Goal: Information Seeking & Learning: Learn about a topic

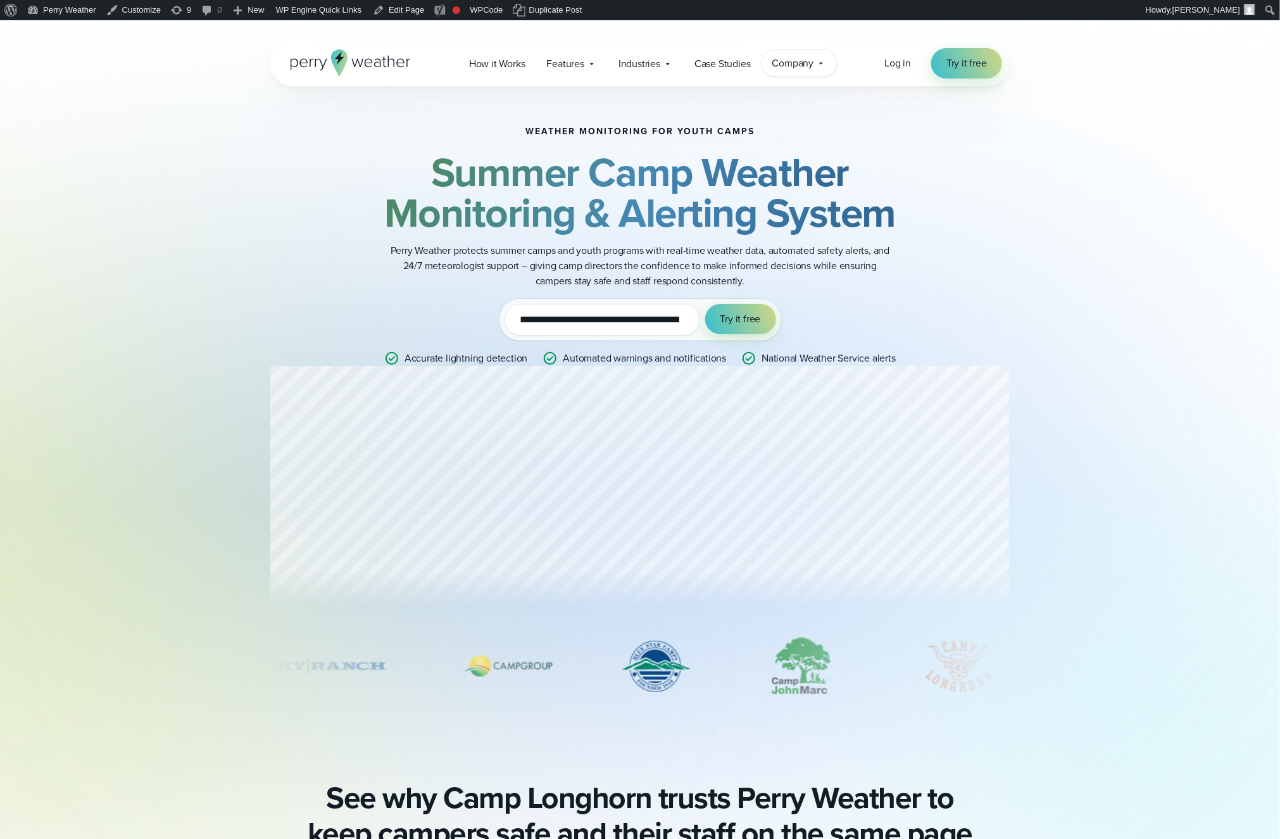
click at [815, 71] on div "Company Contact Us Reach out to us for sales or support questions" at bounding box center [800, 63] width 76 height 27
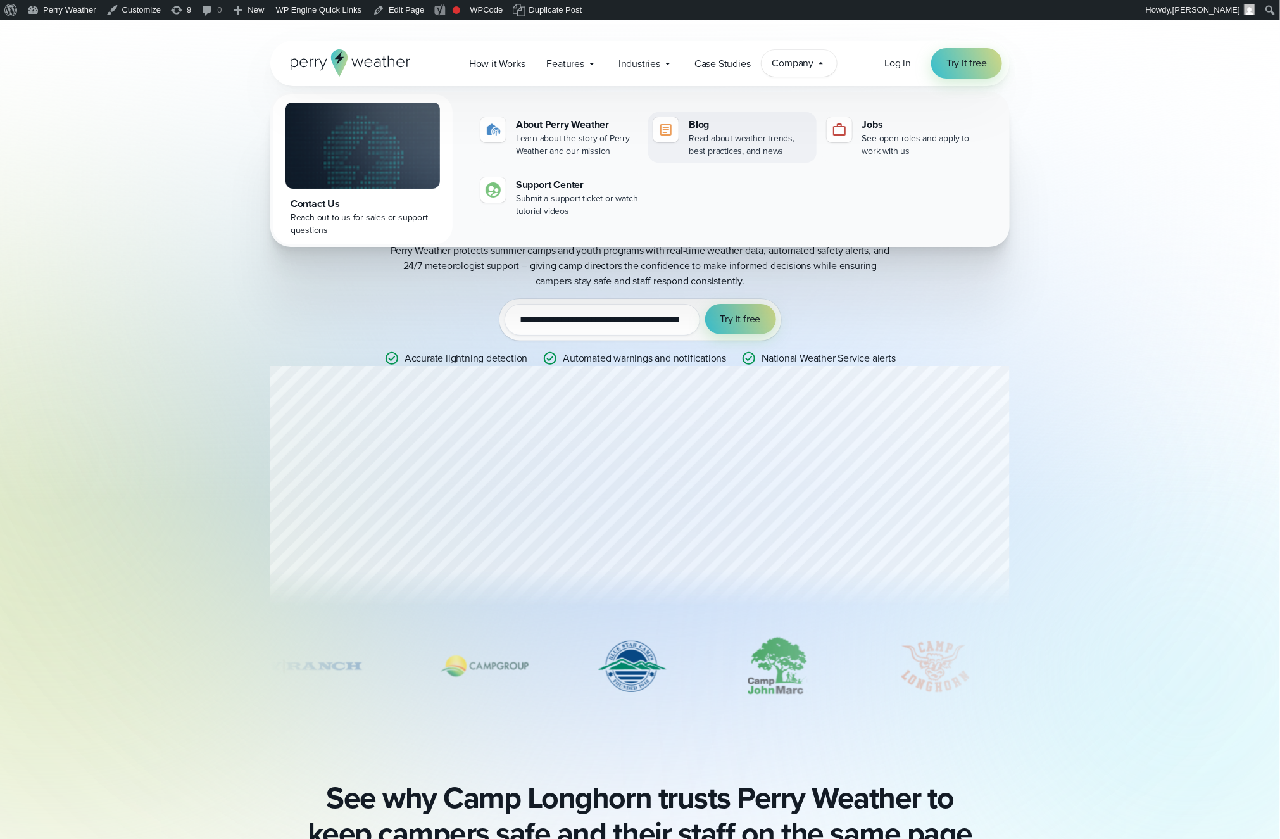
click at [704, 141] on div "Read about weather trends, best practices, and news" at bounding box center [750, 144] width 122 height 25
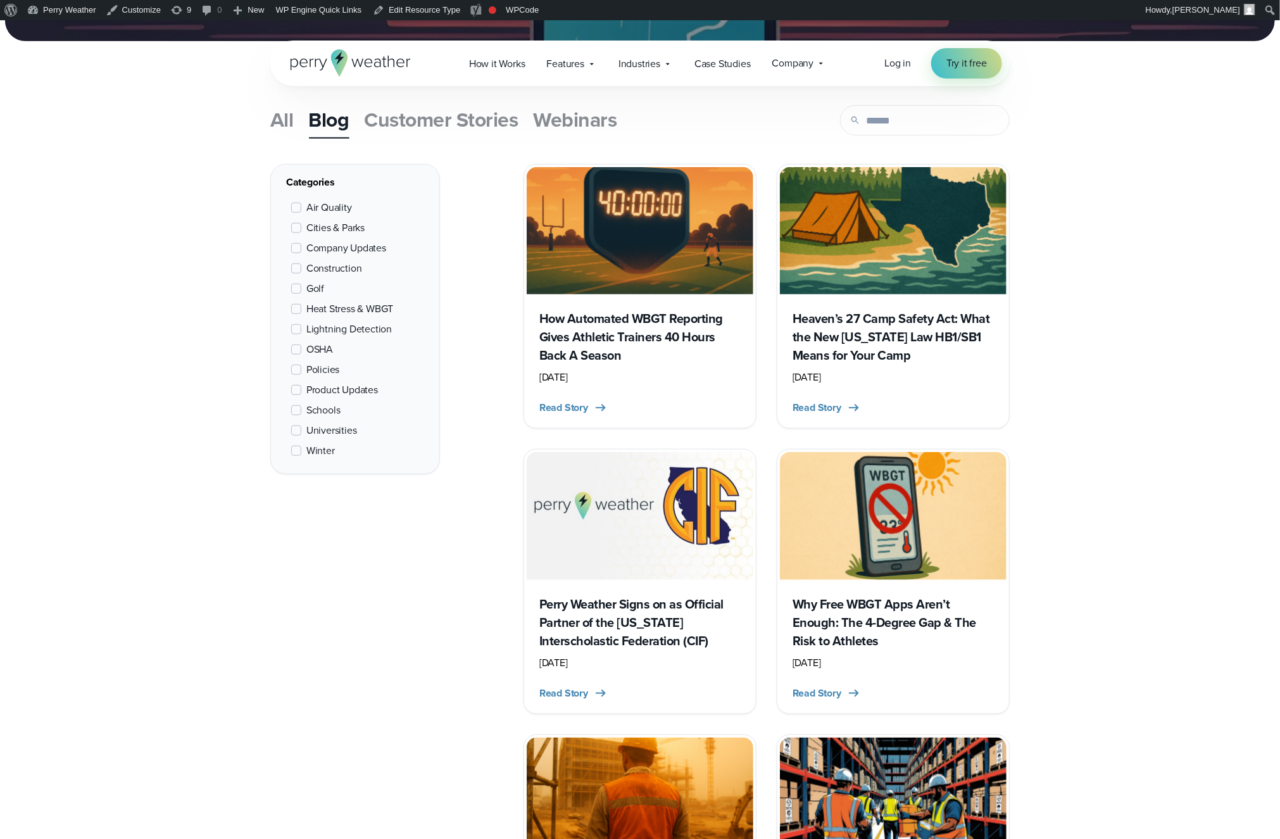
scroll to position [447, 0]
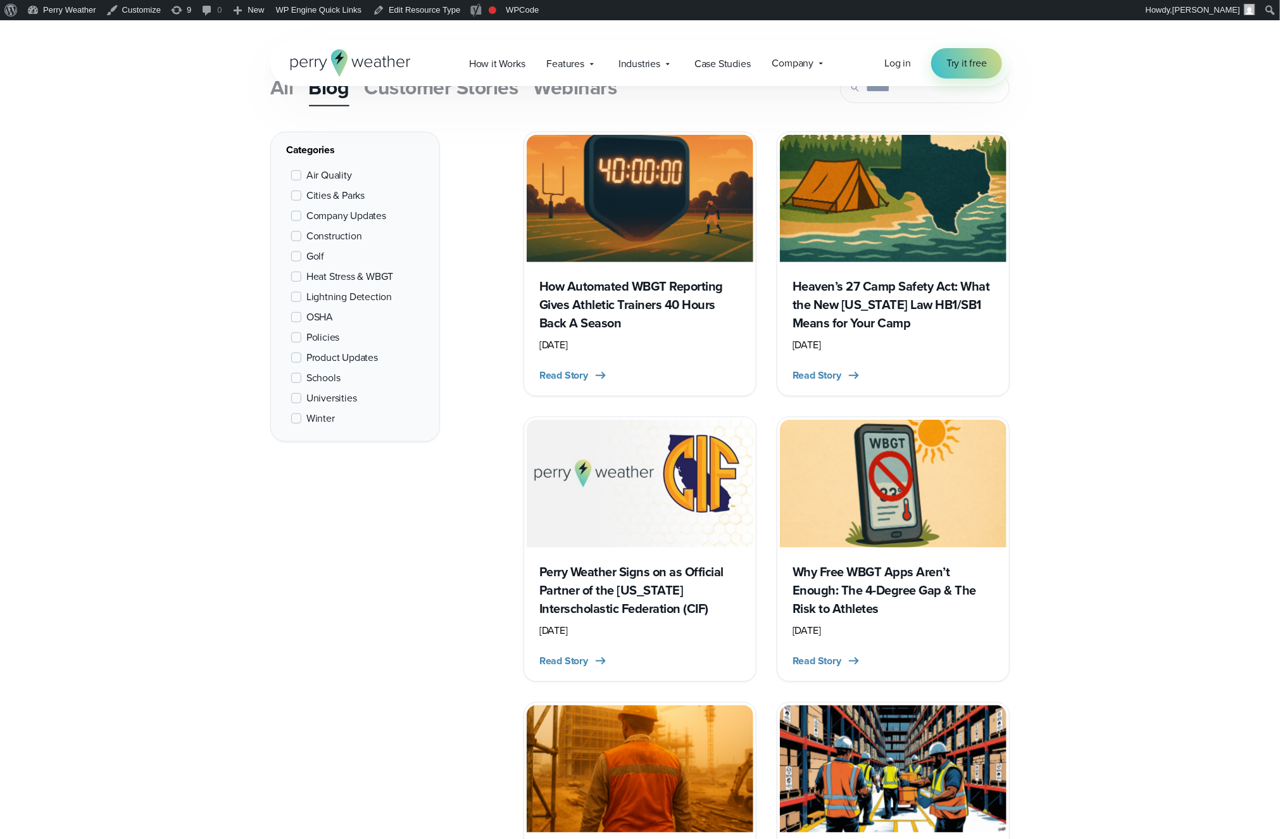
click at [612, 551] on div "Perry Weather Signs on as Official Partner of the California Interscholastic Fe…" at bounding box center [640, 613] width 227 height 131
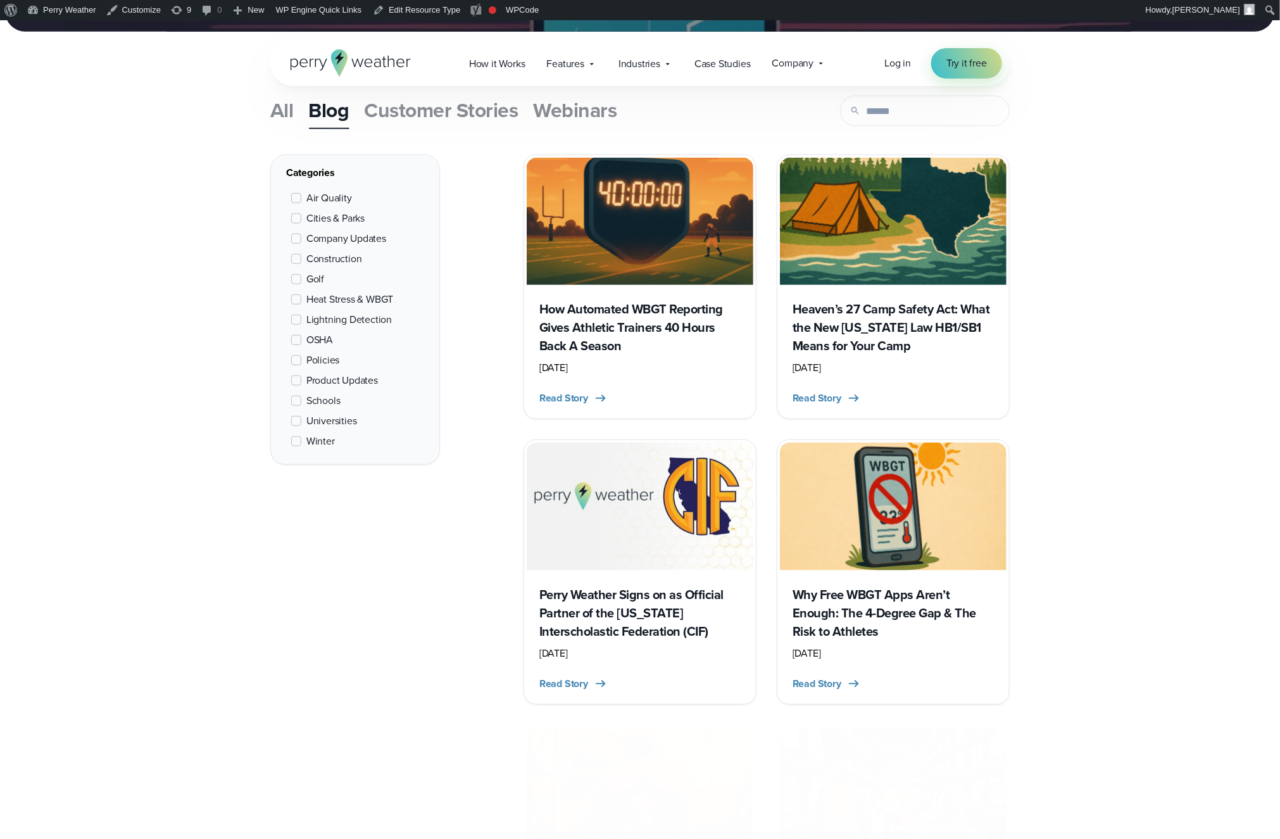
scroll to position [444, 0]
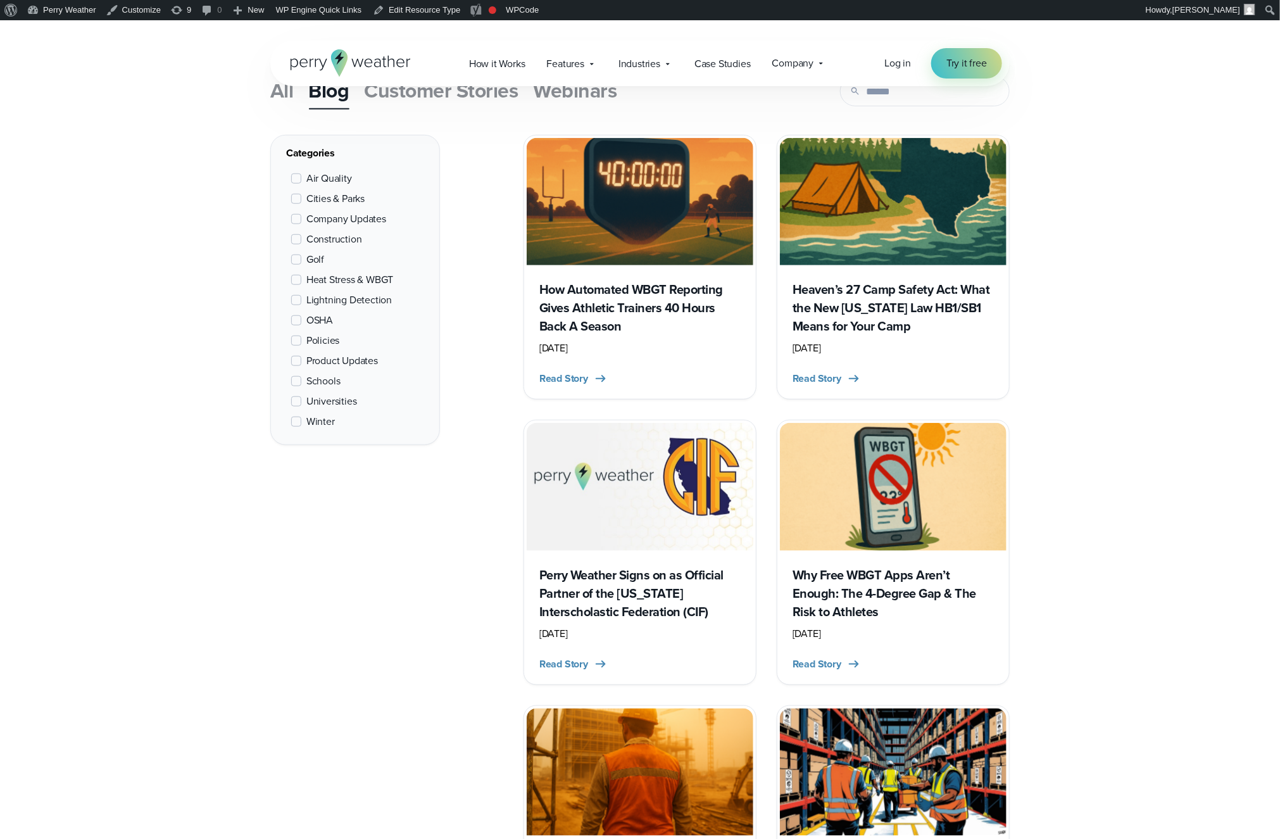
click at [647, 520] on img at bounding box center [640, 486] width 227 height 127
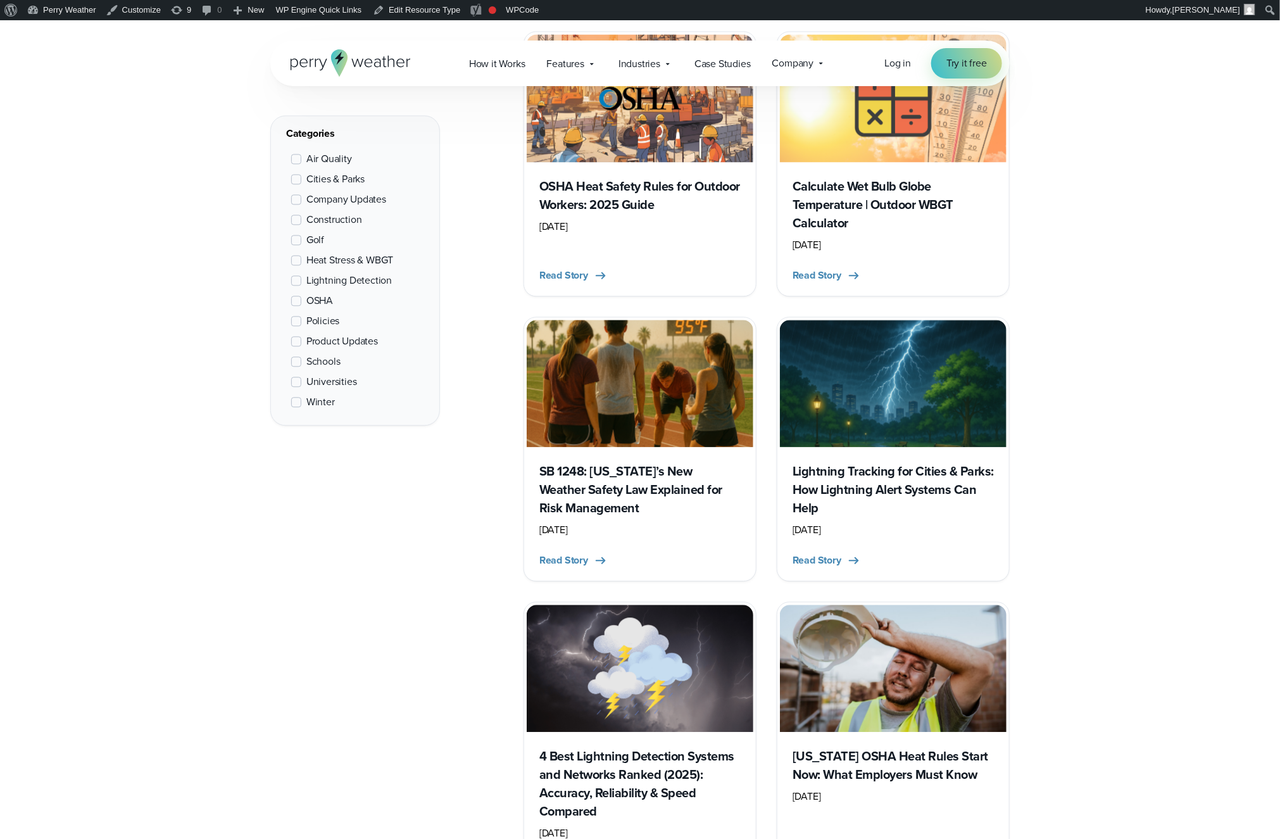
scroll to position [1138, 0]
